Goal: Information Seeking & Learning: Learn about a topic

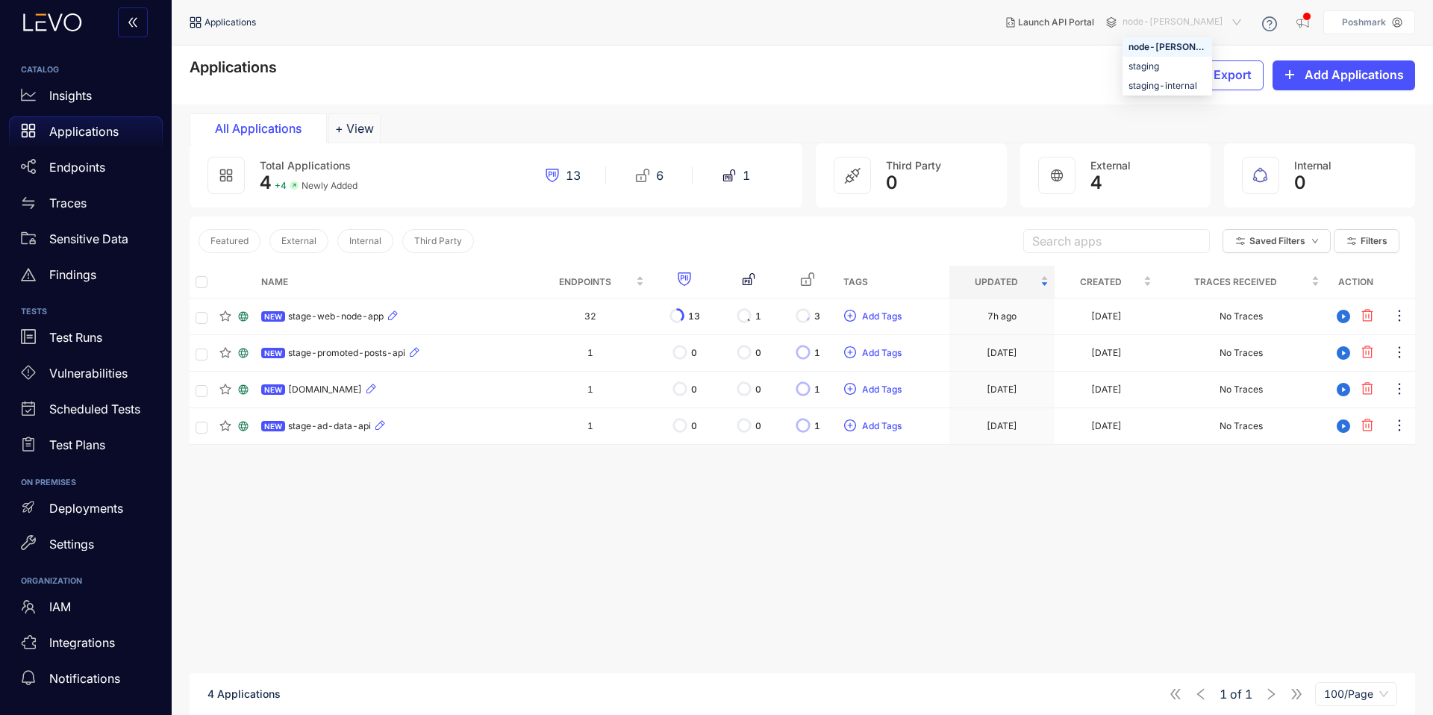
click at [1192, 28] on span "node-[PERSON_NAME]" at bounding box center [1183, 22] width 122 height 24
click at [1181, 61] on div "staging" at bounding box center [1167, 66] width 78 height 16
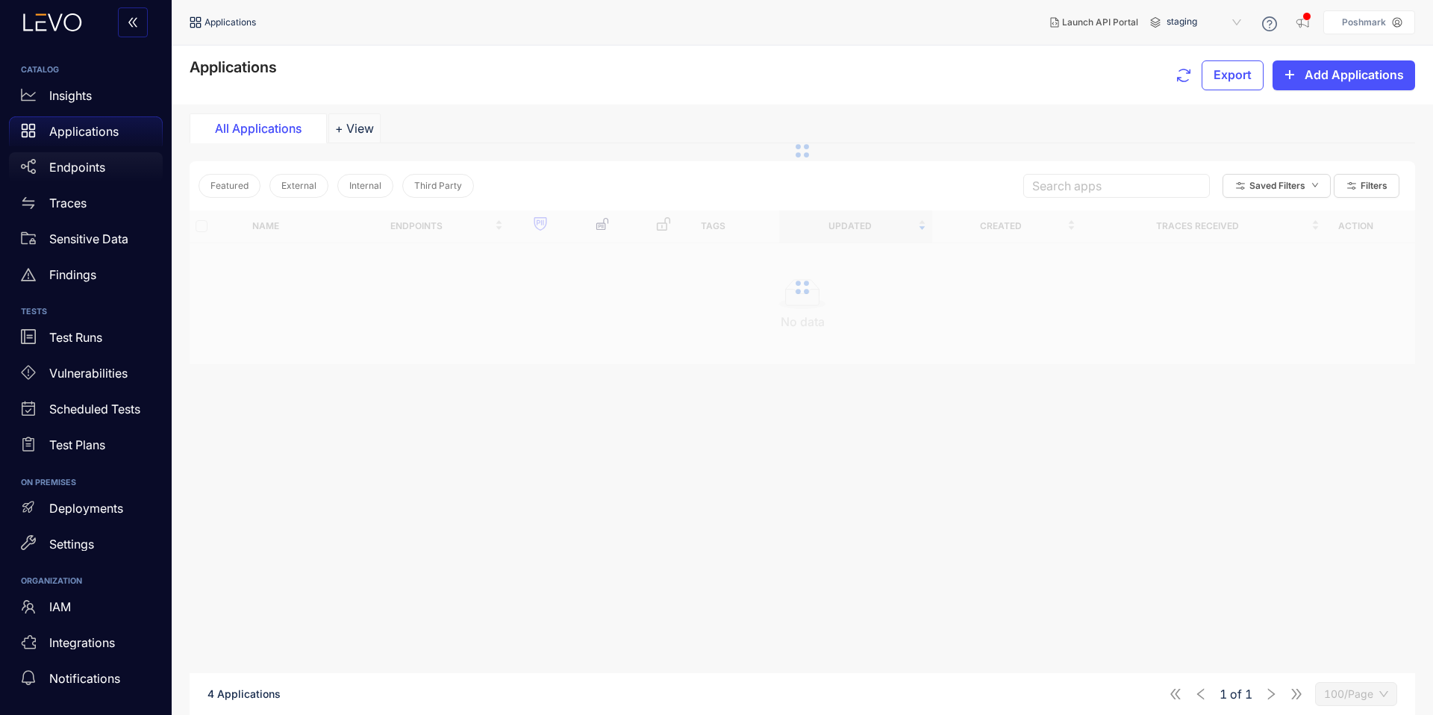
click at [83, 172] on p "Endpoints" at bounding box center [77, 166] width 56 height 13
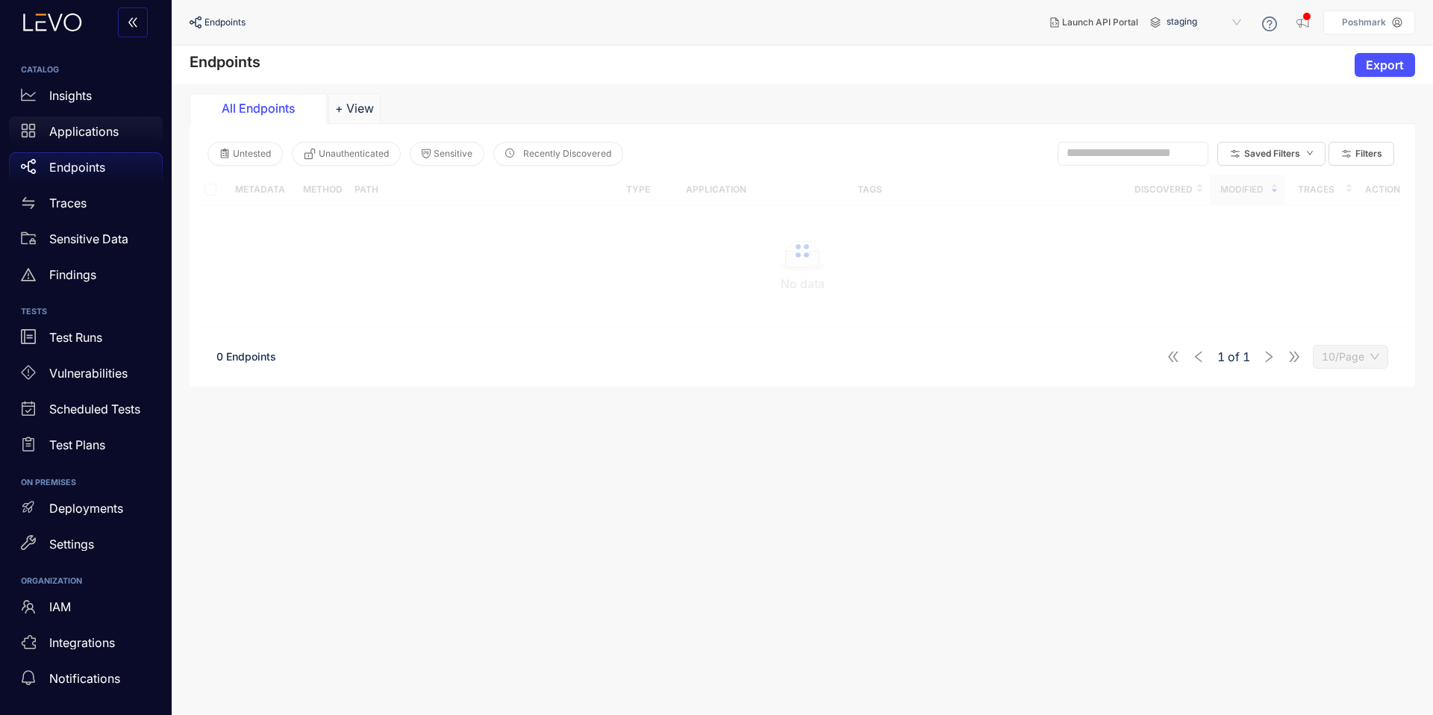
click at [106, 134] on p "Applications" at bounding box center [83, 131] width 69 height 13
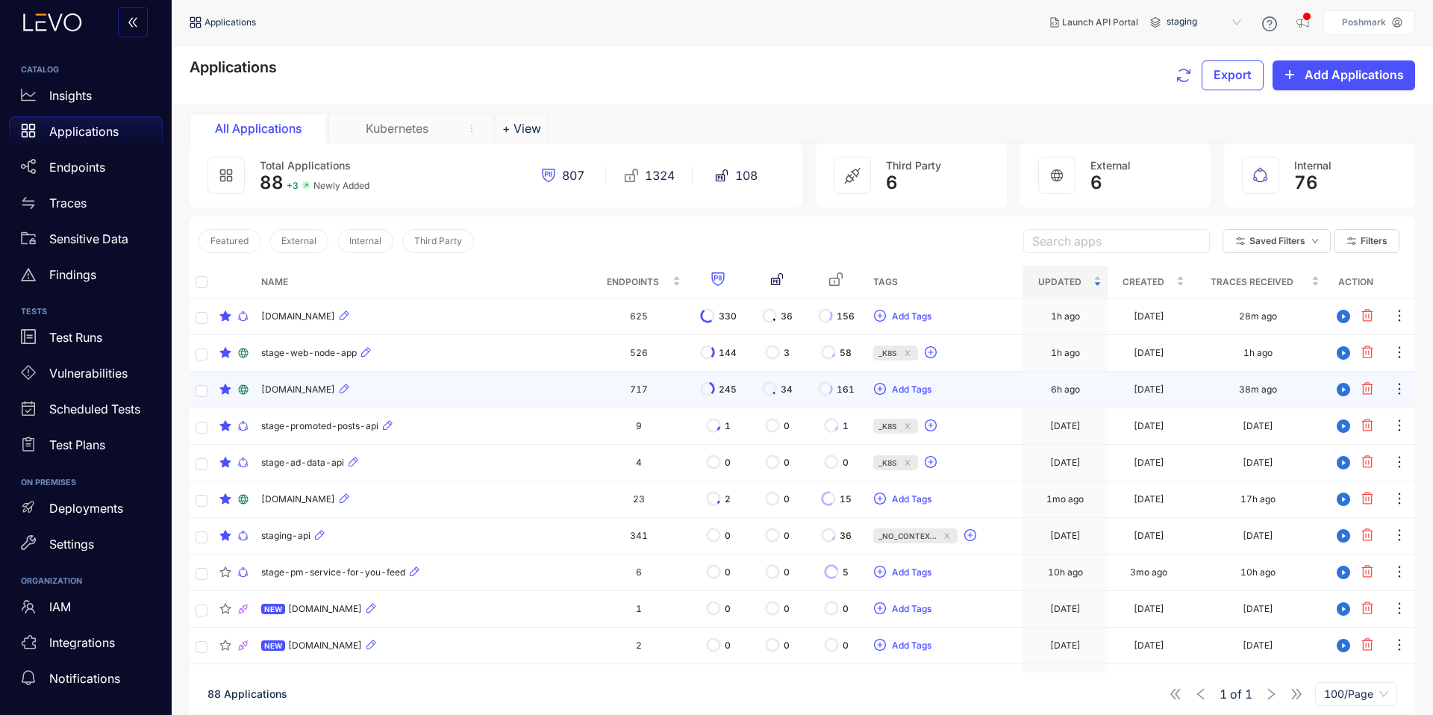
click at [296, 389] on span "[DOMAIN_NAME]" at bounding box center [298, 389] width 74 height 10
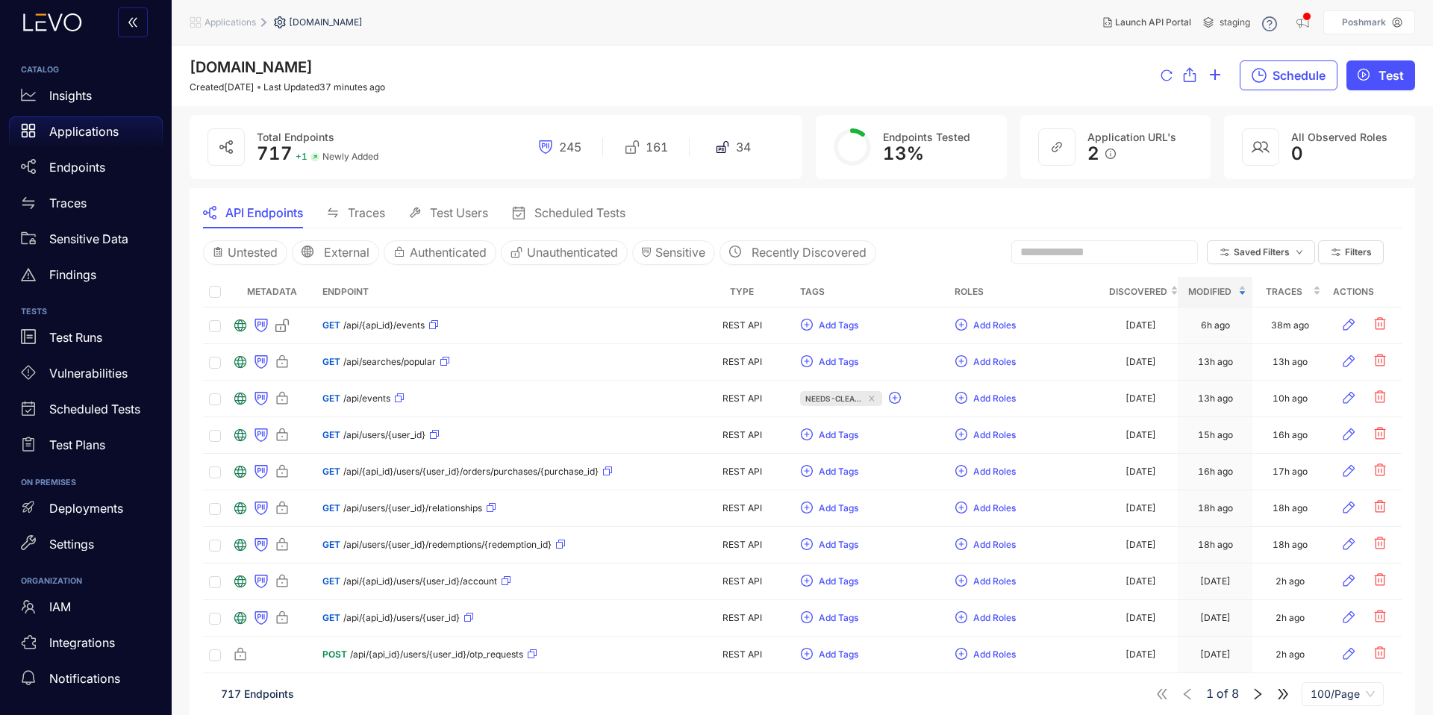
click at [1110, 248] on input "text" at bounding box center [1097, 252] width 155 height 13
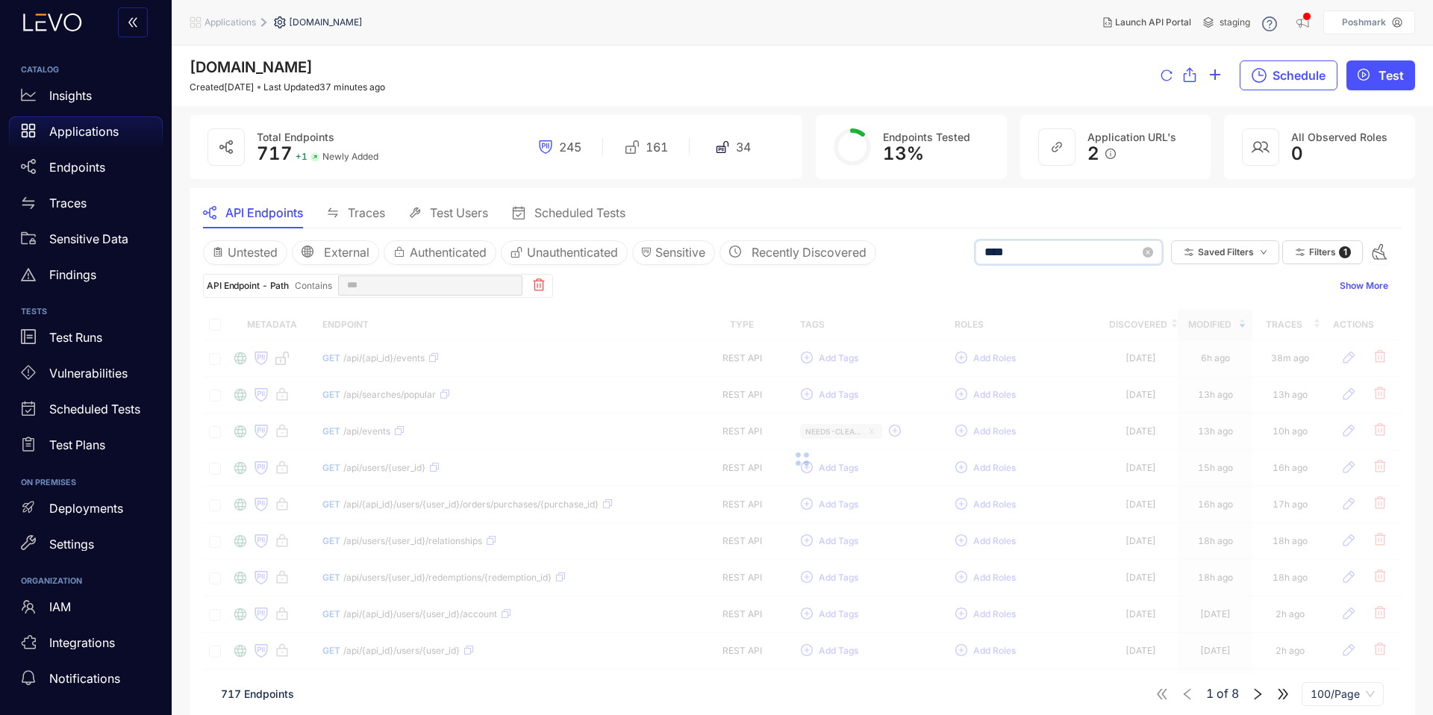
type input "*****"
type input "****"
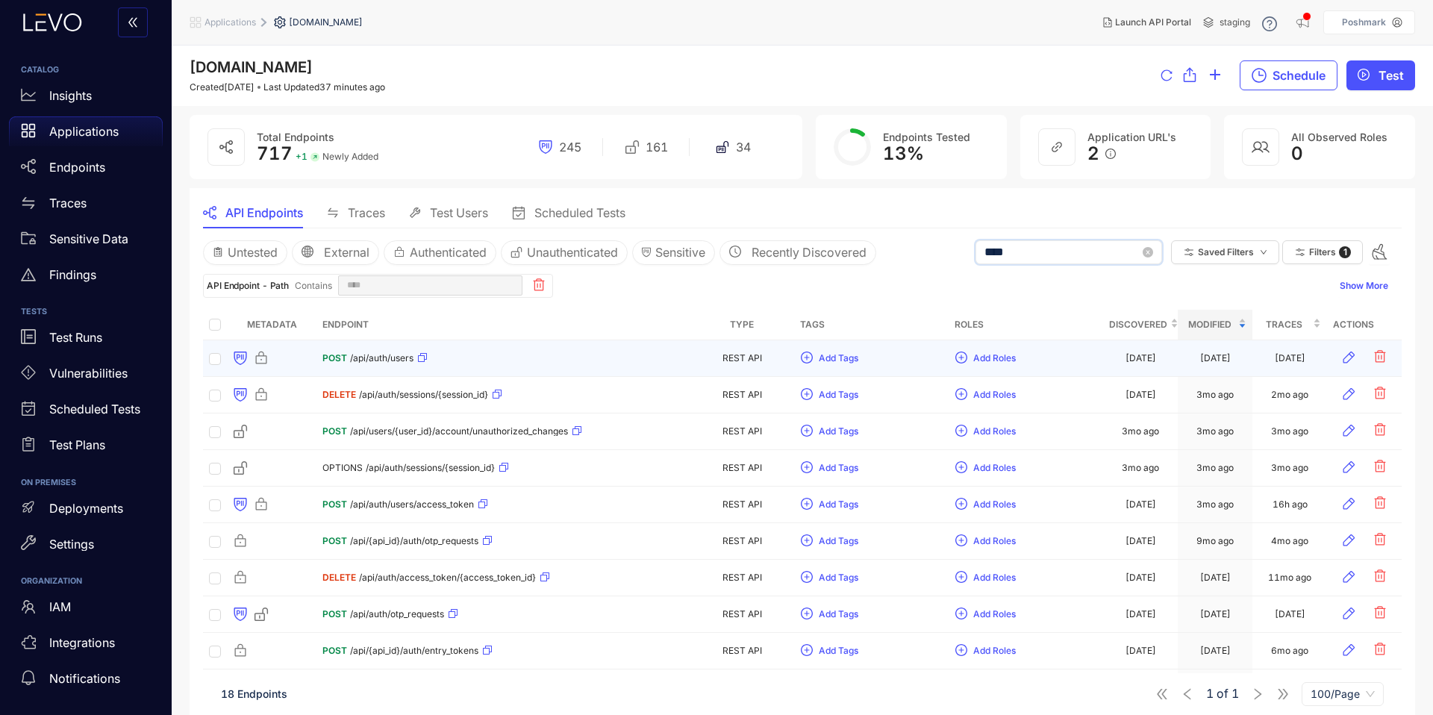
type input "****"
click at [386, 349] on div "POST /api/auth/users" at bounding box center [374, 358] width 105 height 24
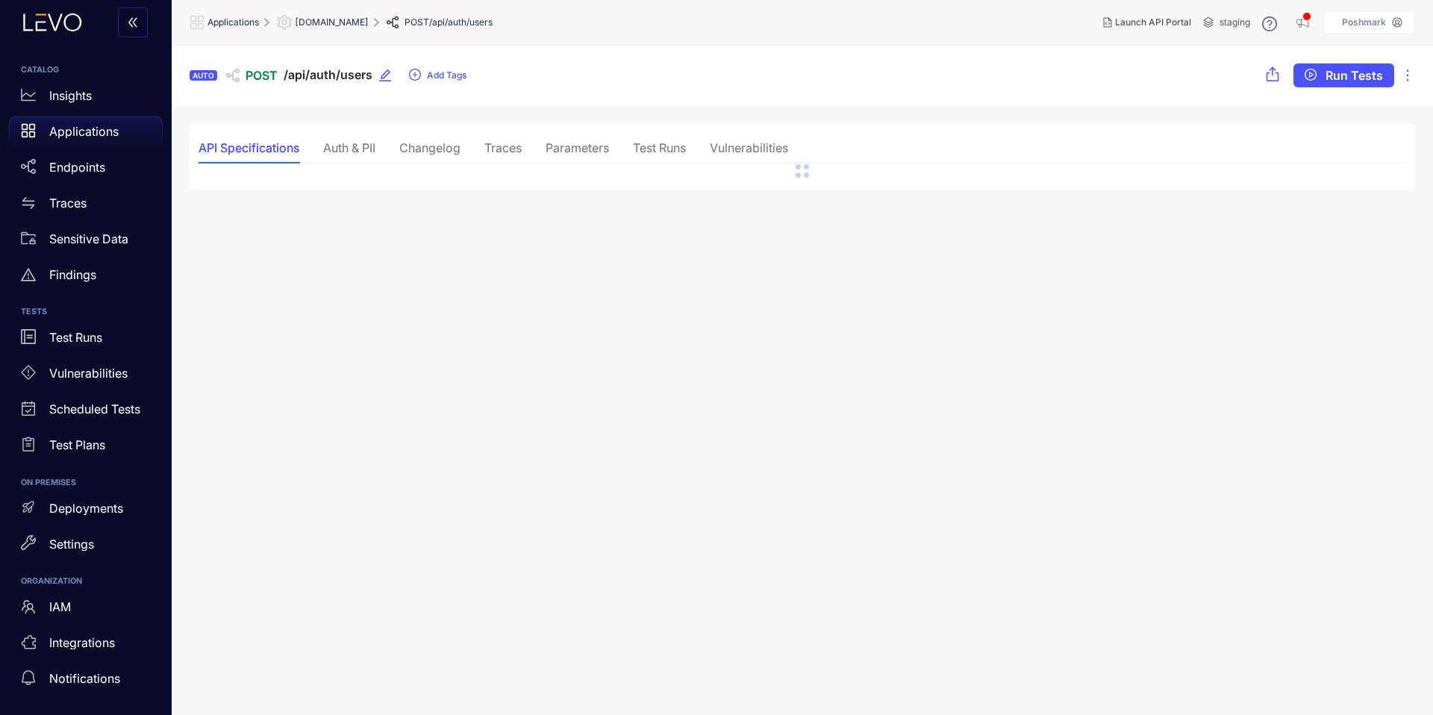
click at [502, 147] on div "Traces" at bounding box center [502, 147] width 37 height 13
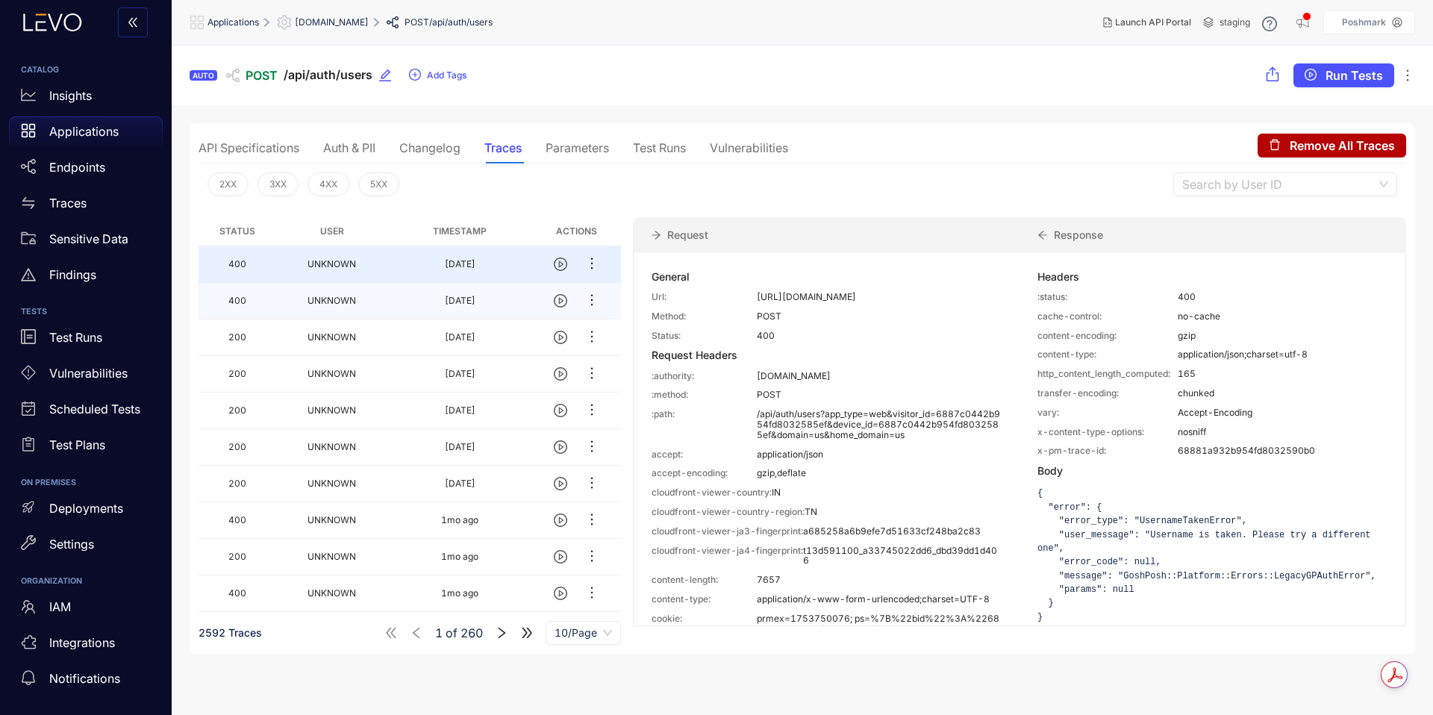
click at [449, 313] on td "[DATE]" at bounding box center [459, 301] width 145 height 37
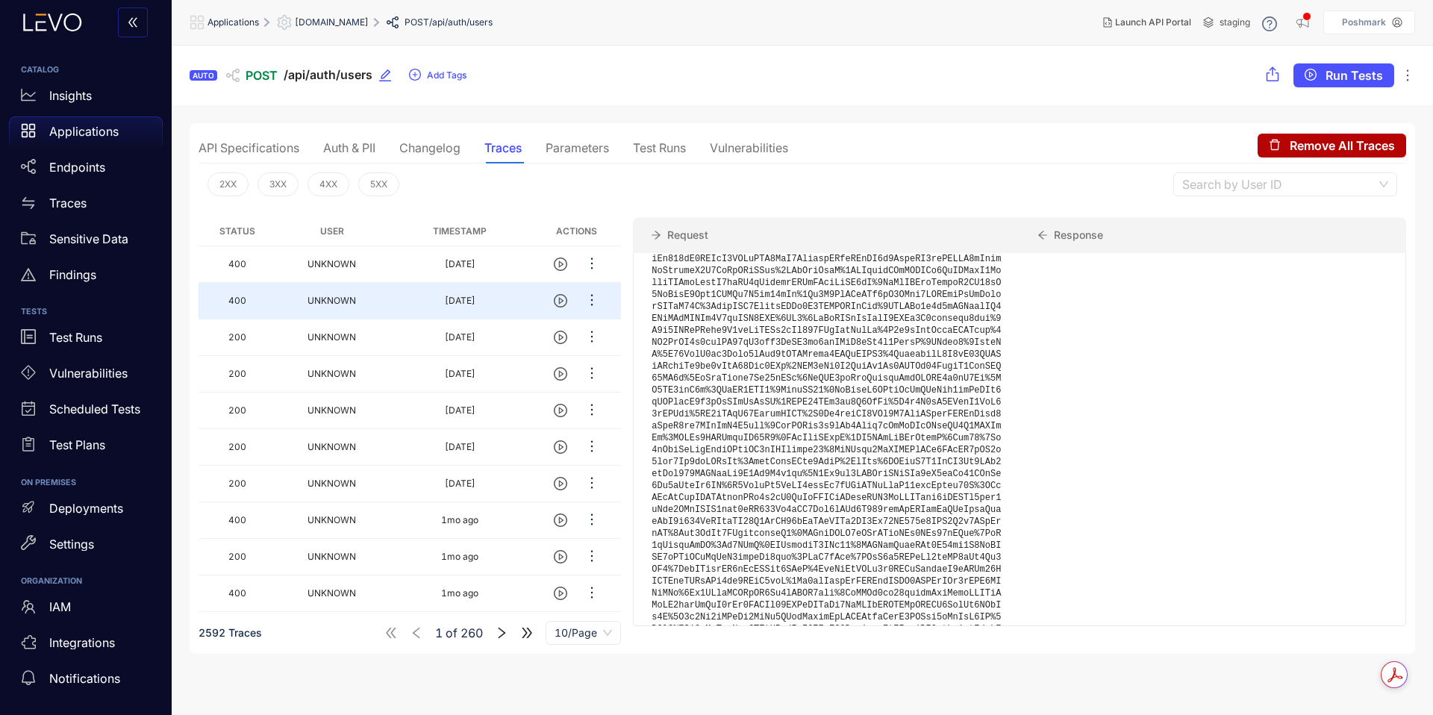
scroll to position [1381, 0]
click at [213, 176] on button "2XX" at bounding box center [227, 184] width 41 height 24
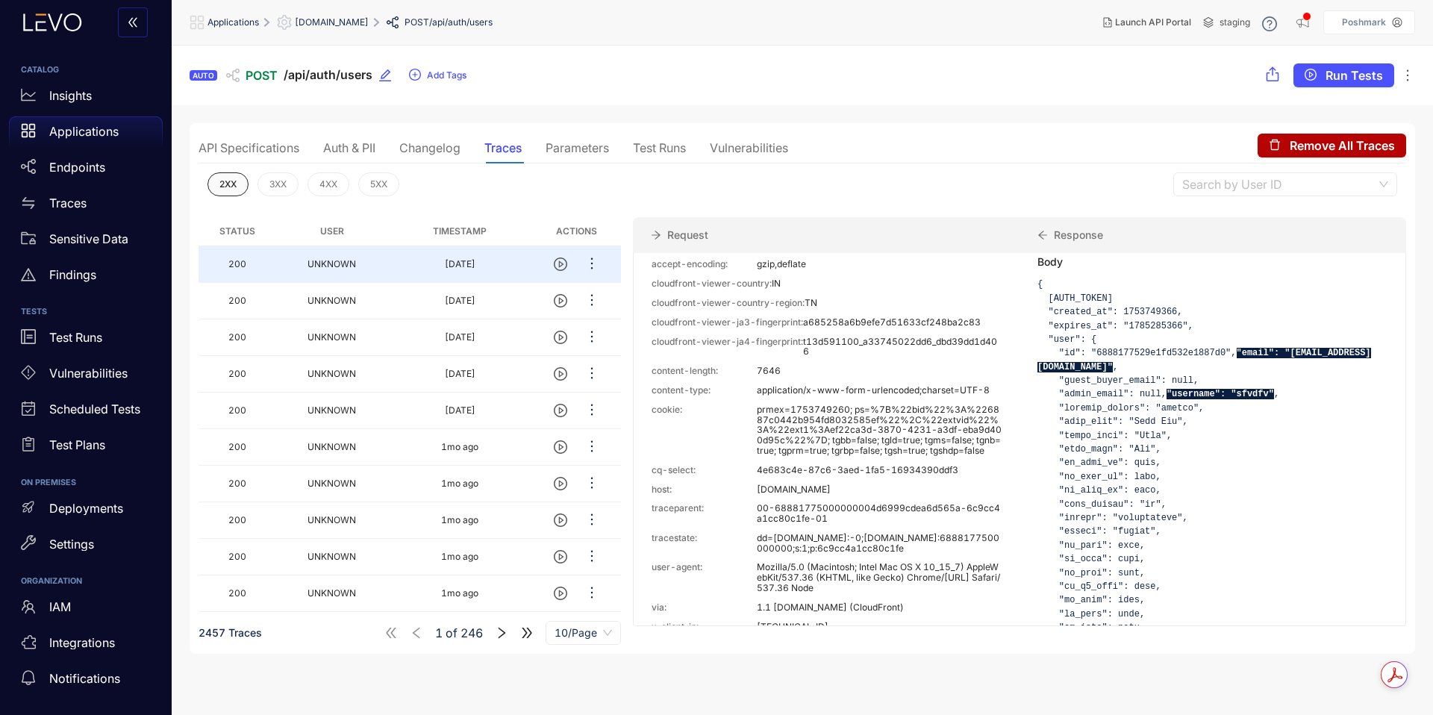
scroll to position [225, 0]
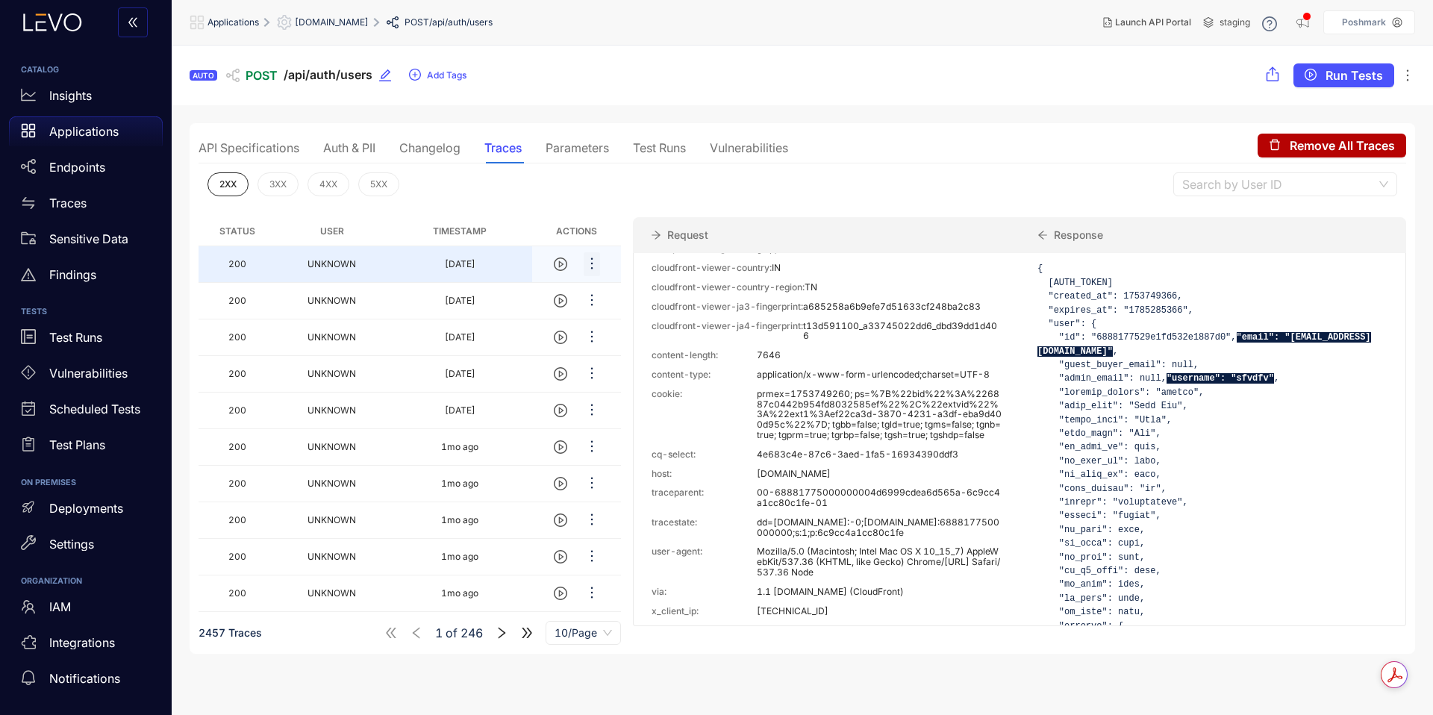
click at [593, 269] on icon "ellipsis" at bounding box center [591, 263] width 15 height 15
click at [622, 340] on span "Copy" at bounding box center [637, 342] width 60 height 16
